Goal: Information Seeking & Learning: Learn about a topic

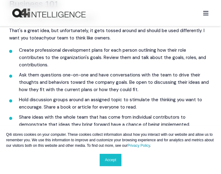
scroll to position [557, 0]
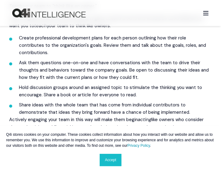
drag, startPoint x: 18, startPoint y: 86, endPoint x: 143, endPoint y: 94, distance: 124.6
click at [143, 94] on ul "Create professional development plans for each person outlining how their role …" at bounding box center [110, 75] width 203 height 82
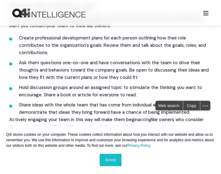
copy li "Hold discussion groups around an assigned topic to stimulate the thinking you w…"
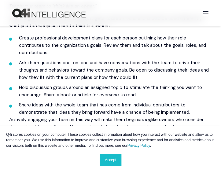
click at [123, 103] on li "Share ideas with the whole team that has come from individual contributors to d…" at bounding box center [115, 108] width 193 height 15
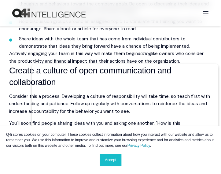
scroll to position [655, 0]
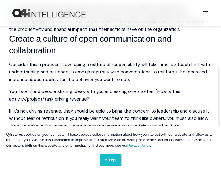
click at [123, 53] on h3 "Create a culture of open communication and collaboration" at bounding box center [110, 44] width 203 height 23
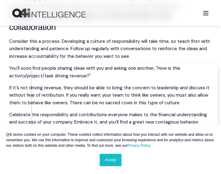
scroll to position [679, 0]
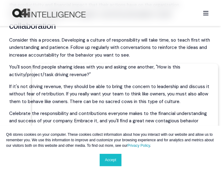
click at [109, 161] on link "Accept" at bounding box center [111, 160] width 22 height 12
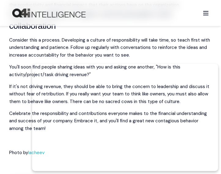
click at [172, 55] on p "Consider this a process. Developing a culture of responsibility will take time,…" at bounding box center [110, 47] width 203 height 22
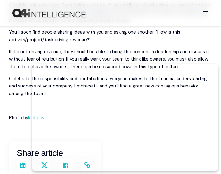
scroll to position [716, 0]
